Goal: Task Accomplishment & Management: Manage account settings

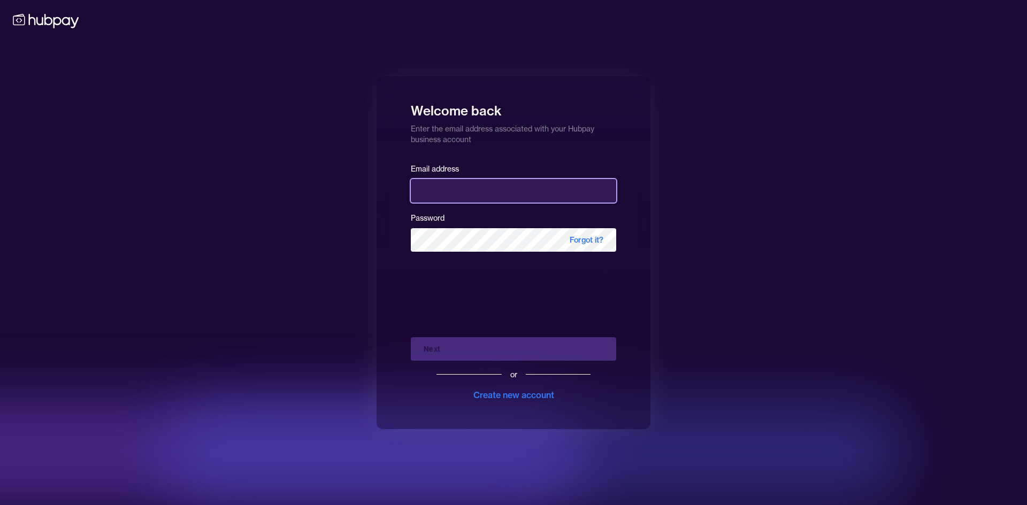
click at [461, 192] on input "email" at bounding box center [513, 191] width 205 height 24
type input "*"
type input "**********"
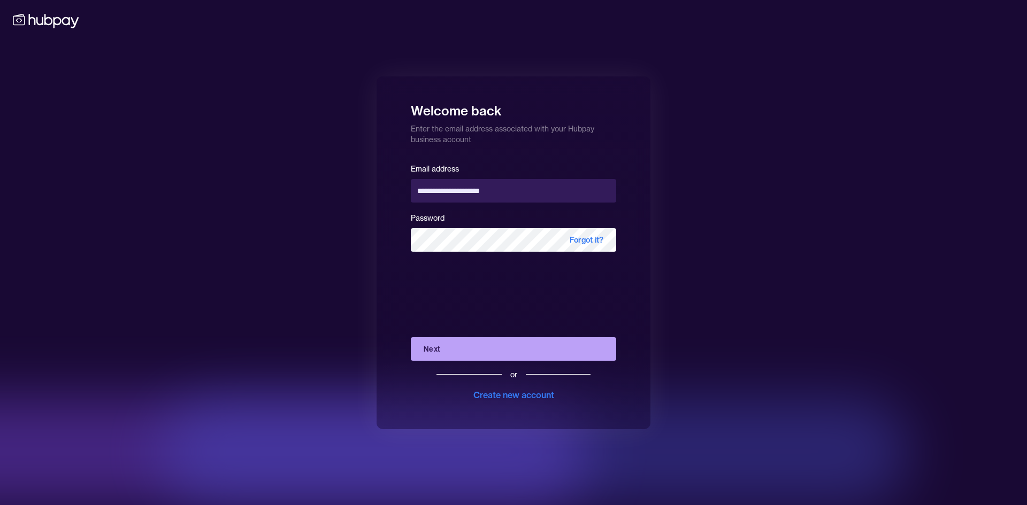
click at [486, 350] on button "Next" at bounding box center [513, 349] width 205 height 24
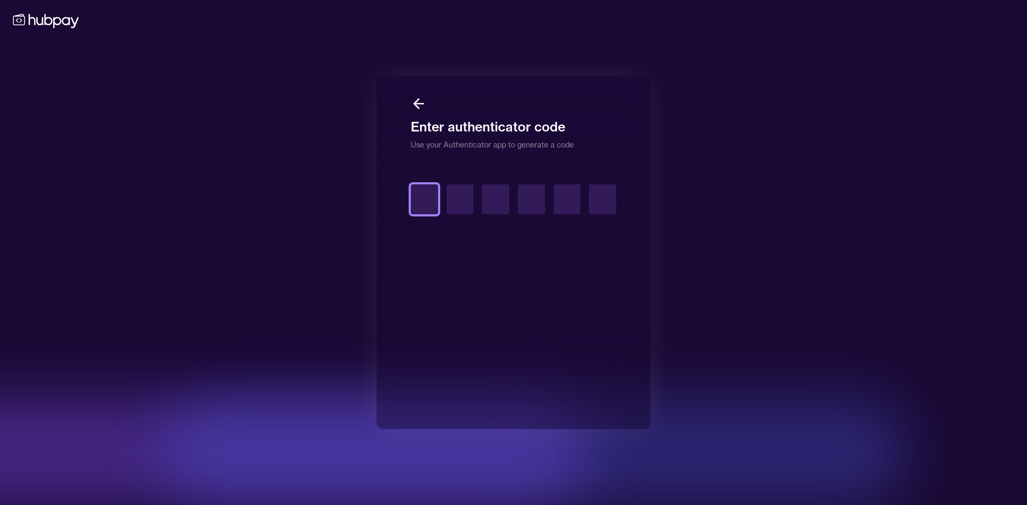
type input "*"
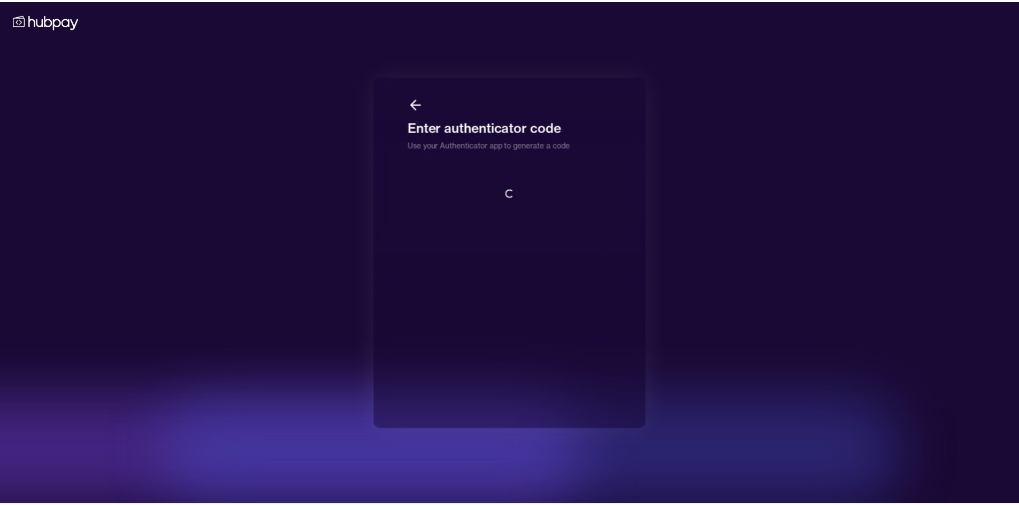
scroll to position [1, 0]
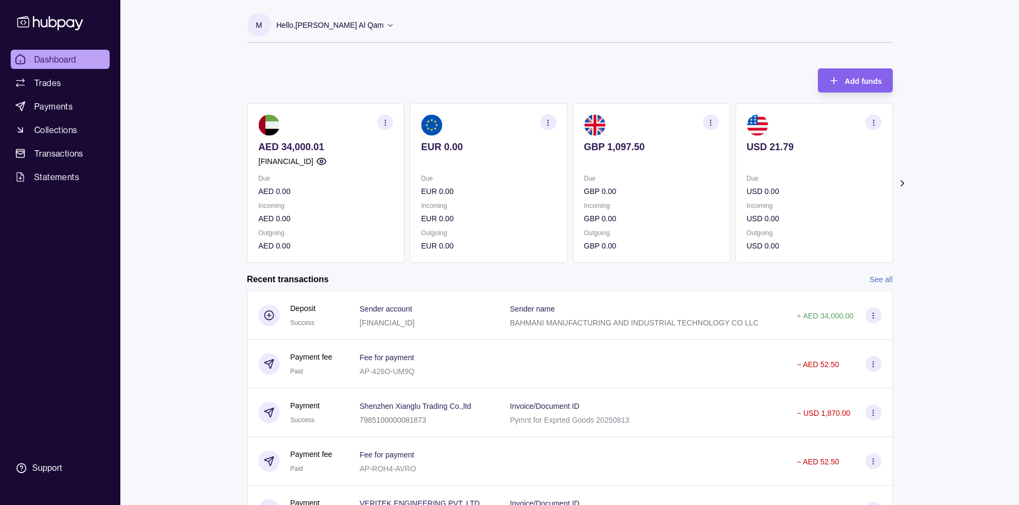
click at [903, 187] on icon at bounding box center [901, 183] width 11 height 11
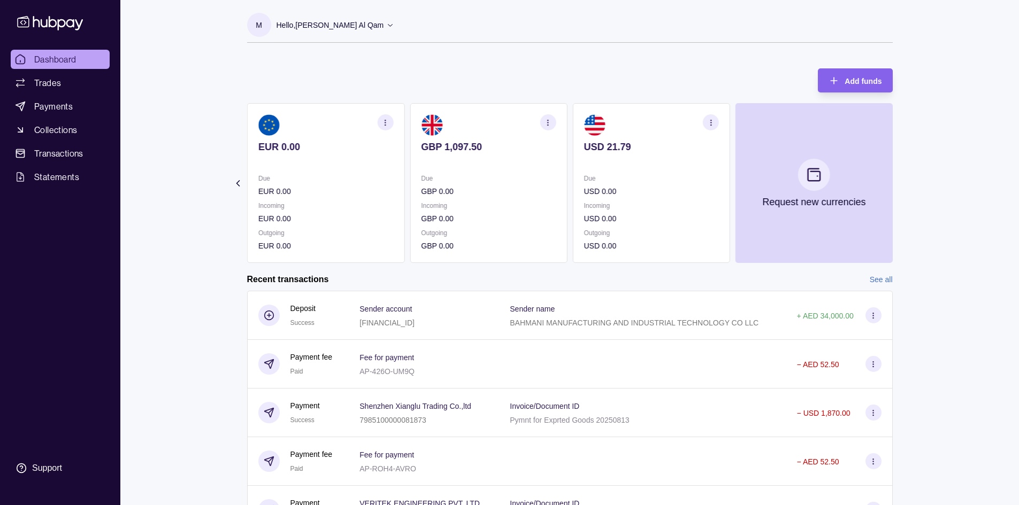
click at [904, 184] on section "Add funds AED 34,000.01 [FINANCIAL_ID] Due AED 0.00 Incoming AED 0.00 Outgoing …" at bounding box center [570, 307] width 688 height 498
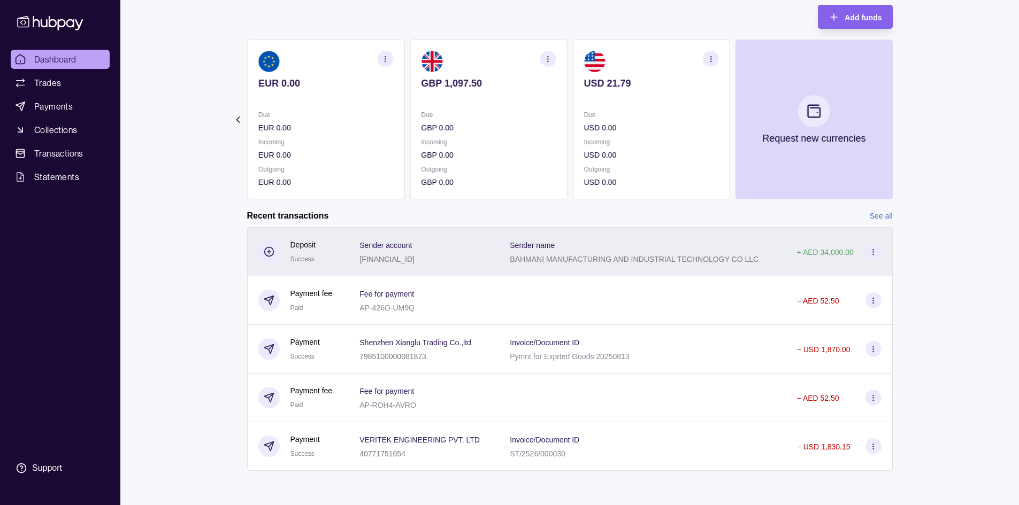
scroll to position [10, 0]
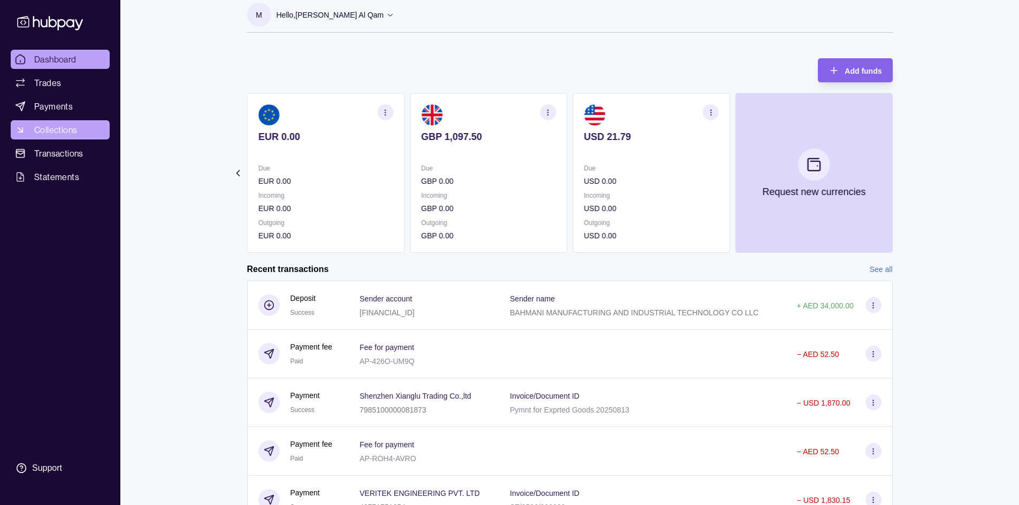
click at [70, 125] on span "Collections" at bounding box center [55, 130] width 43 height 13
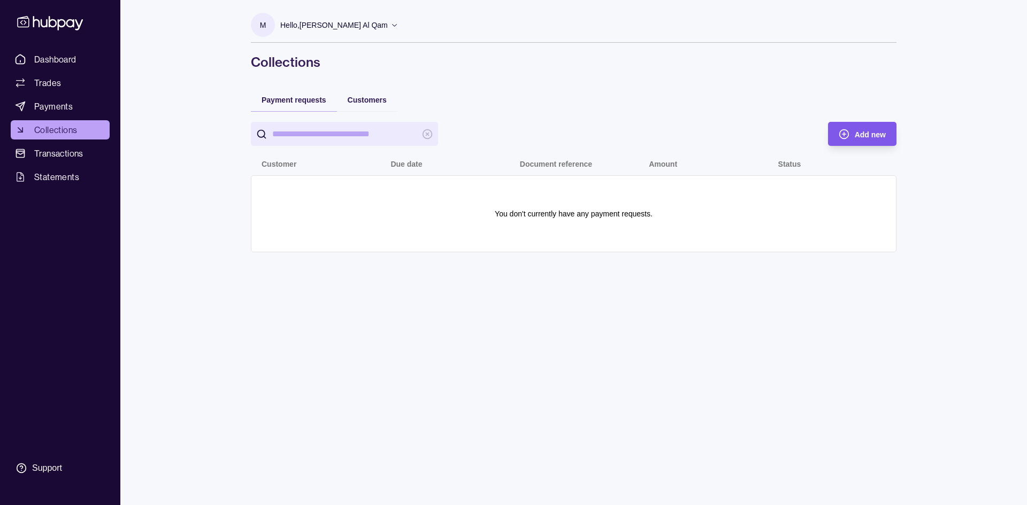
click at [878, 130] on span "Add new" at bounding box center [869, 134] width 31 height 9
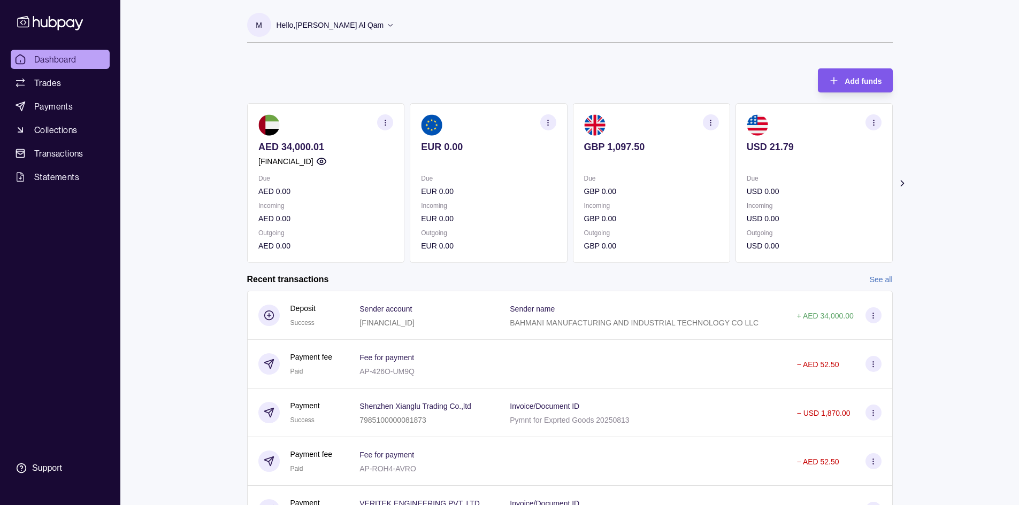
click at [869, 77] on span "Add funds" at bounding box center [862, 81] width 37 height 9
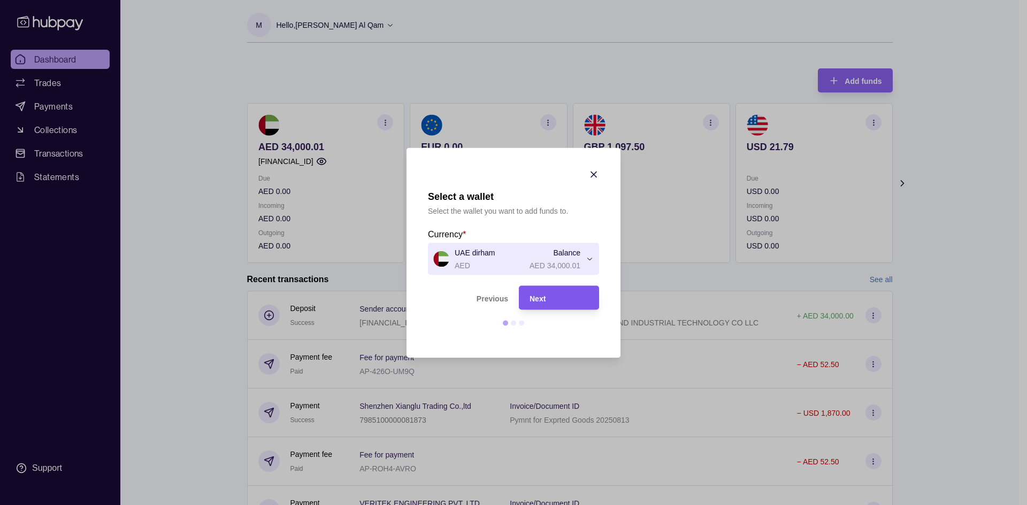
click at [549, 302] on div "Next" at bounding box center [558, 297] width 59 height 13
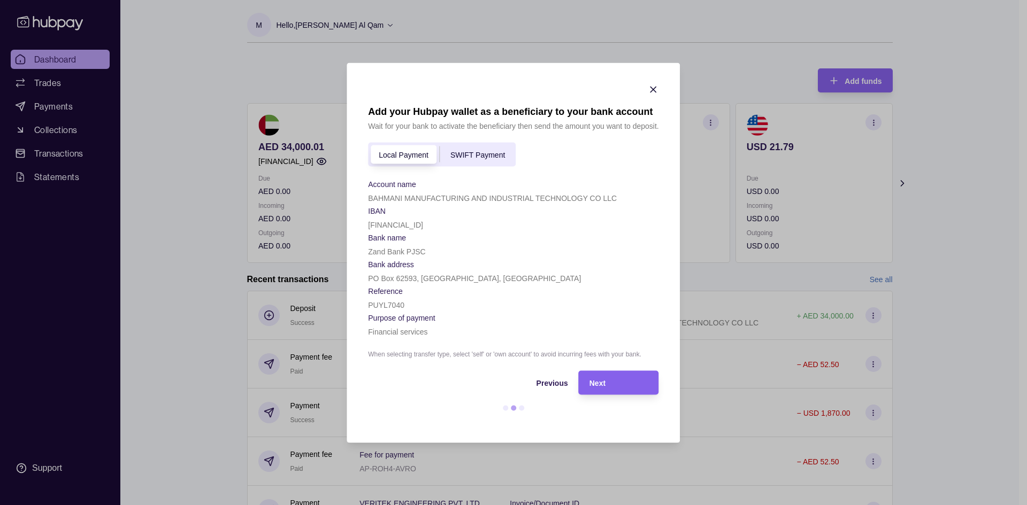
click at [486, 155] on span "SWIFT Payment" at bounding box center [477, 155] width 55 height 9
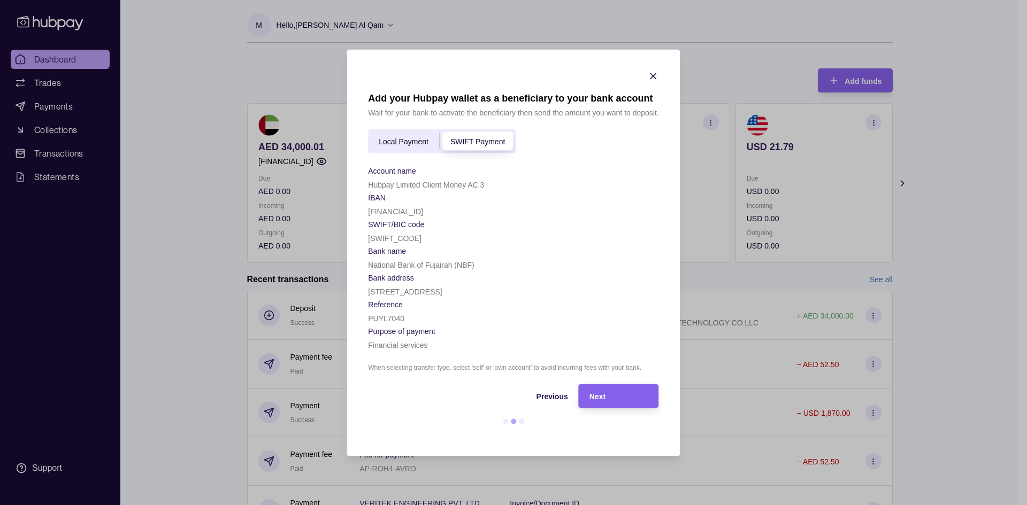
click at [391, 136] on div "Local Payment" at bounding box center [403, 141] width 71 height 13
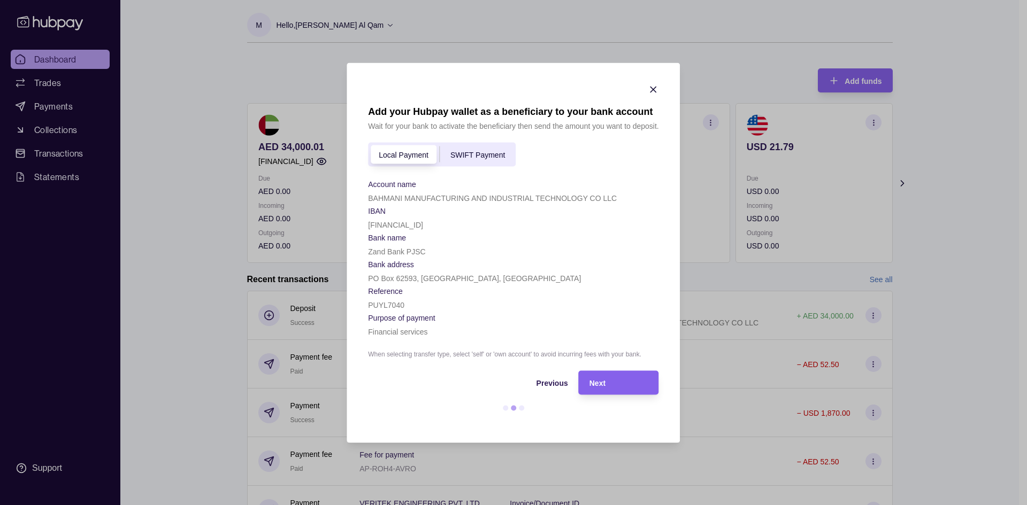
click at [453, 143] on div "Local Payment SWIFT Payment" at bounding box center [442, 154] width 148 height 24
click at [470, 155] on span "SWIFT Payment" at bounding box center [477, 155] width 55 height 9
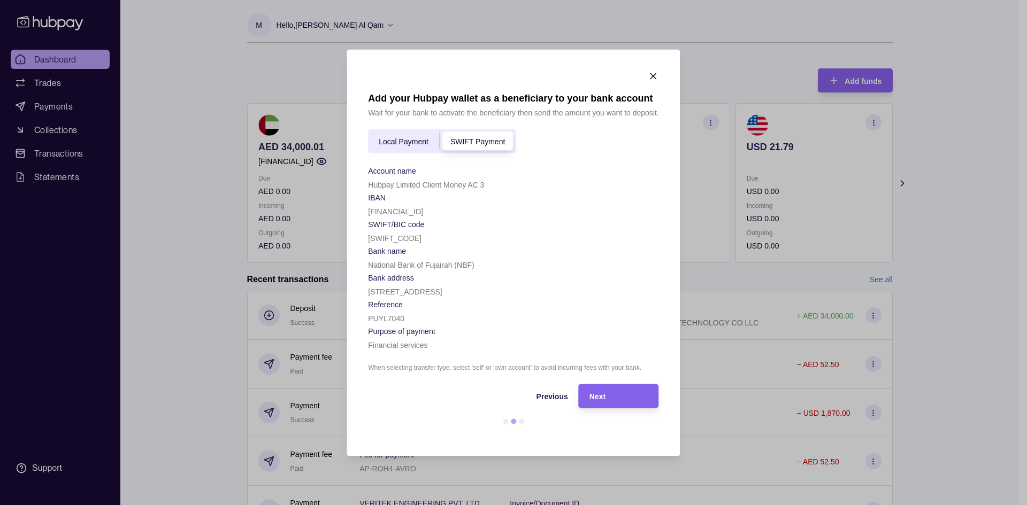
click at [401, 147] on div "Local Payment" at bounding box center [403, 141] width 71 height 13
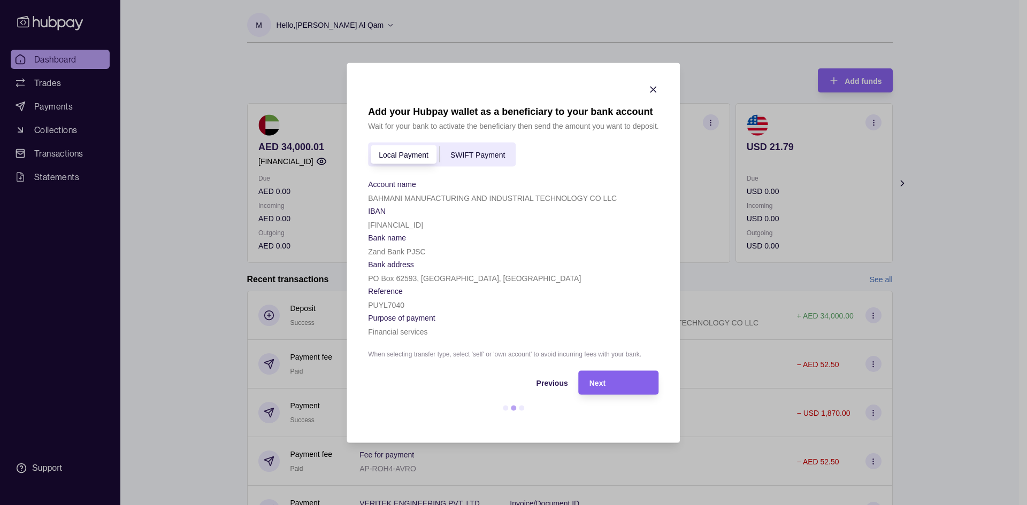
click at [521, 407] on div at bounding box center [521, 407] width 5 height 5
click at [623, 383] on div "Next" at bounding box center [618, 382] width 59 height 13
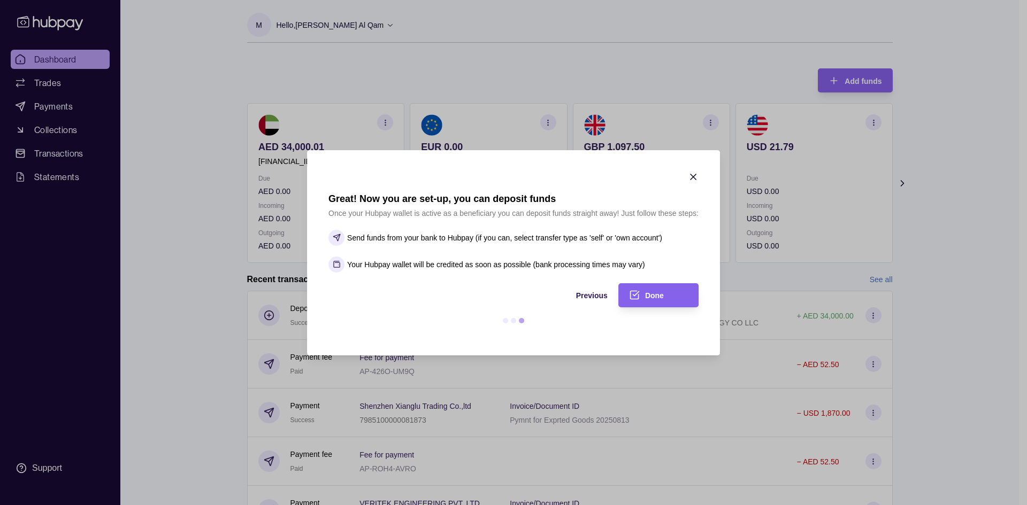
click at [689, 178] on icon "button" at bounding box center [693, 177] width 11 height 11
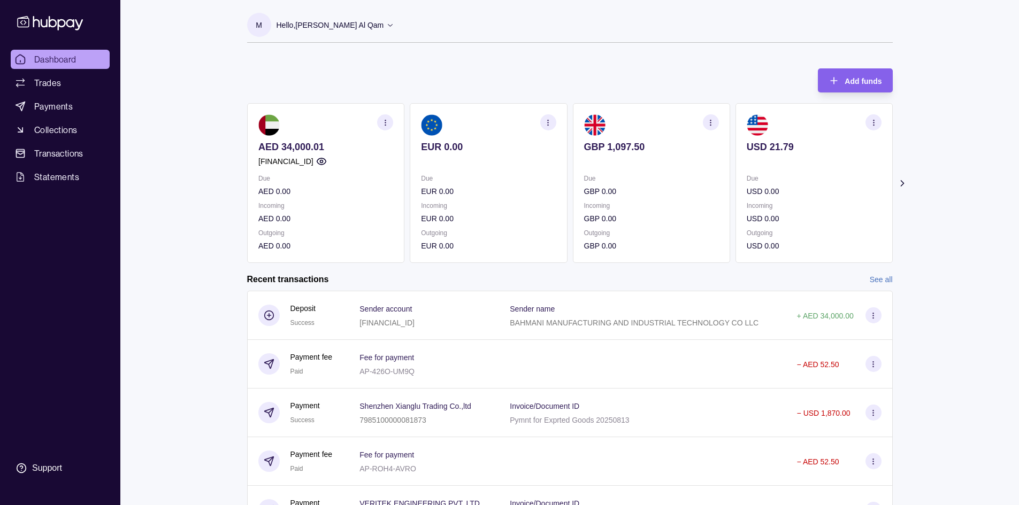
click at [64, 96] on ul "Dashboard Trades Payments Collections Transactions Statements" at bounding box center [60, 118] width 99 height 137
click at [58, 82] on span "Trades" at bounding box center [47, 82] width 27 height 13
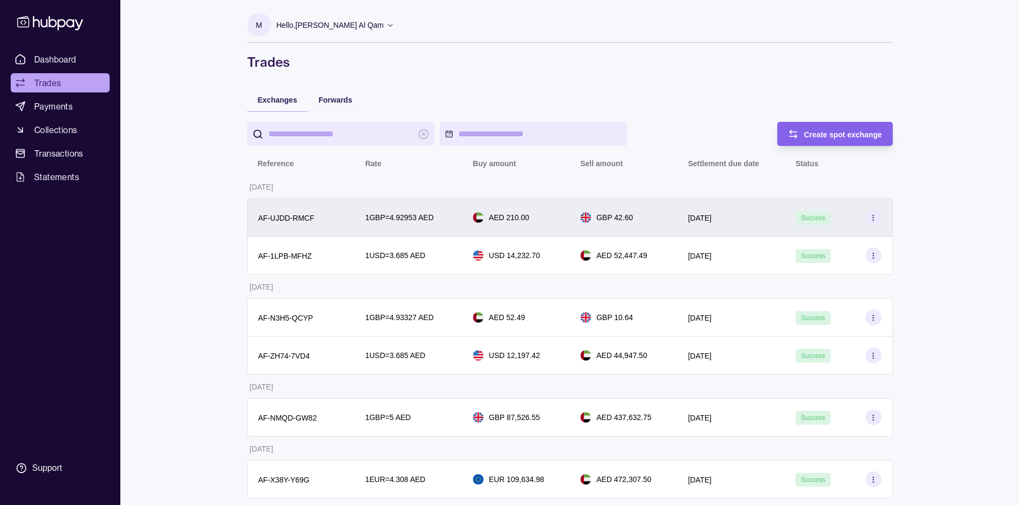
click at [660, 211] on div "GBP 42.60" at bounding box center [622, 217] width 107 height 38
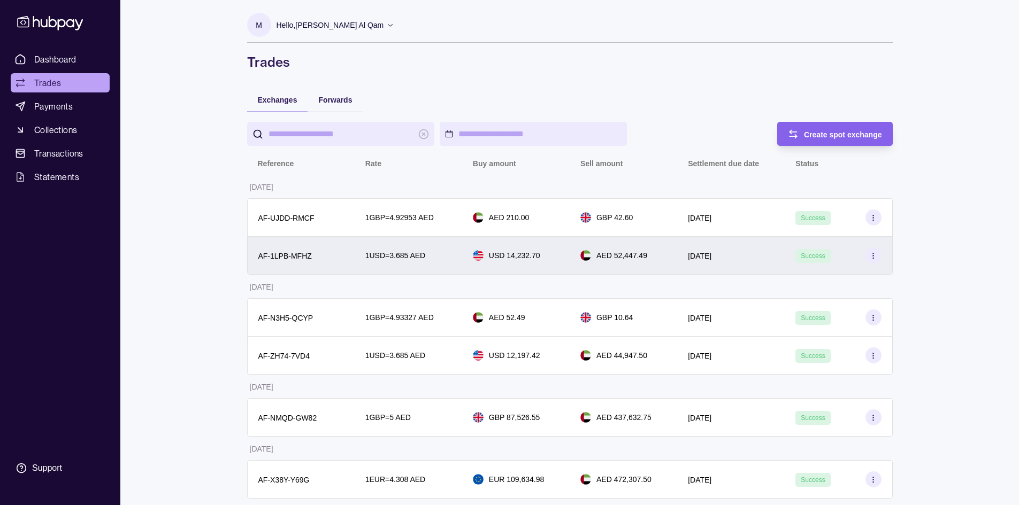
click at [765, 257] on div "[DATE]" at bounding box center [731, 255] width 86 height 13
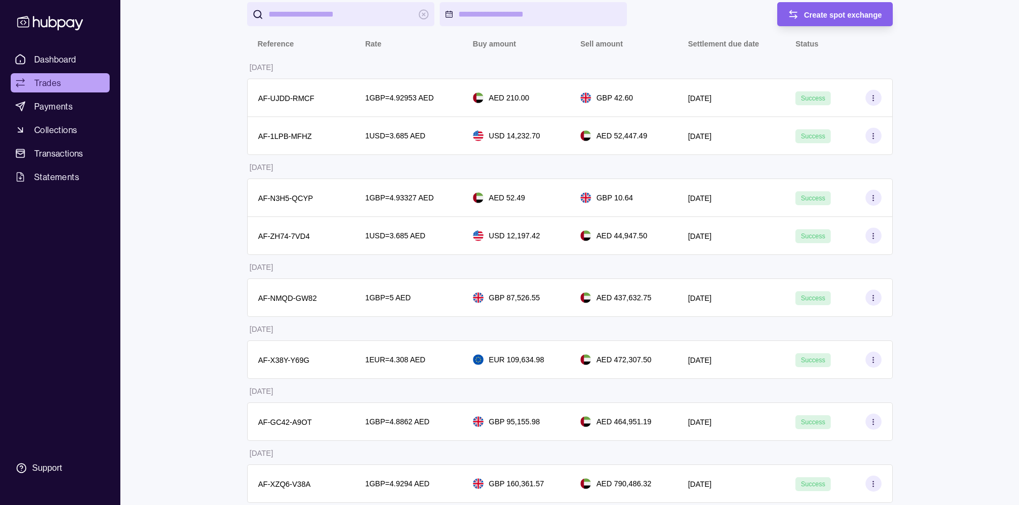
scroll to position [112, 0]
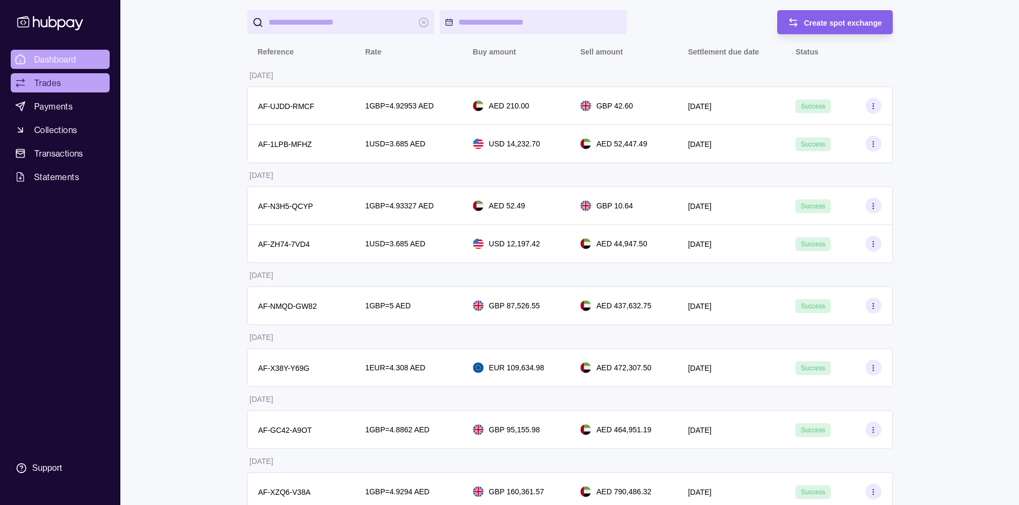
click at [88, 58] on link "Dashboard" at bounding box center [60, 59] width 99 height 19
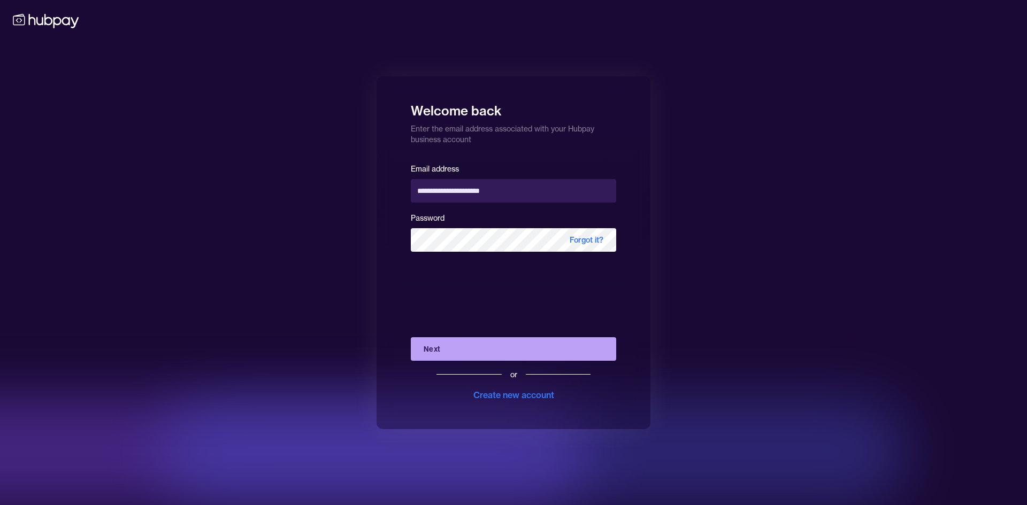
click at [488, 357] on button "Next" at bounding box center [513, 349] width 205 height 24
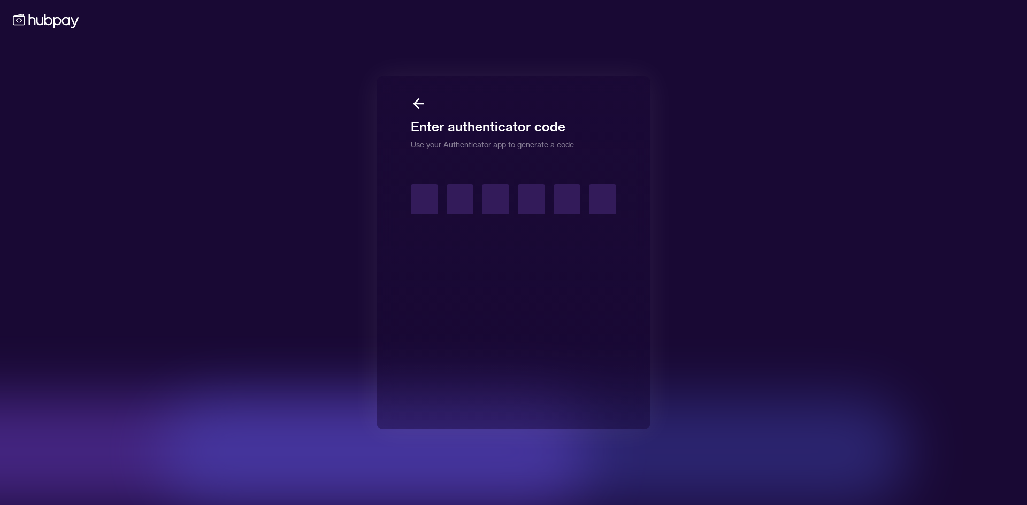
click at [417, 104] on icon at bounding box center [419, 104] width 10 height 0
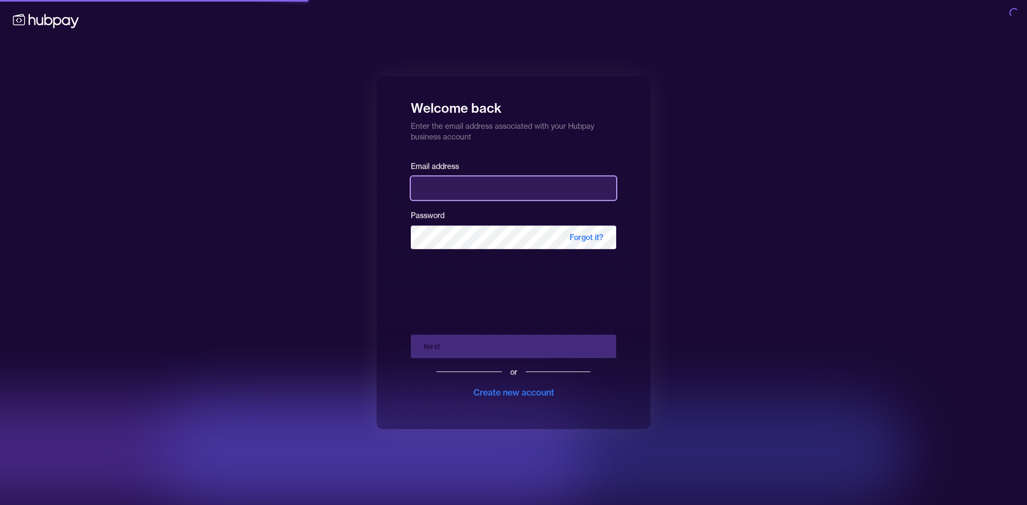
type input "**********"
